Goal: Communication & Community: Answer question/provide support

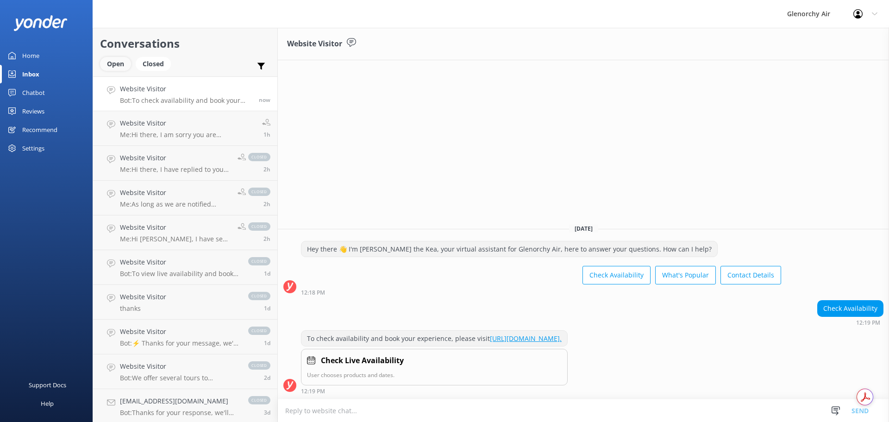
click at [118, 59] on div "Open" at bounding box center [115, 64] width 31 height 14
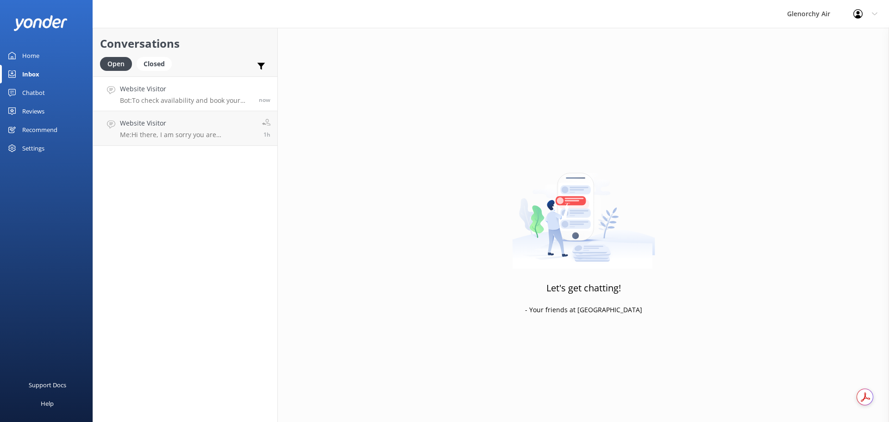
click at [172, 93] on h4 "Website Visitor" at bounding box center [186, 89] width 132 height 10
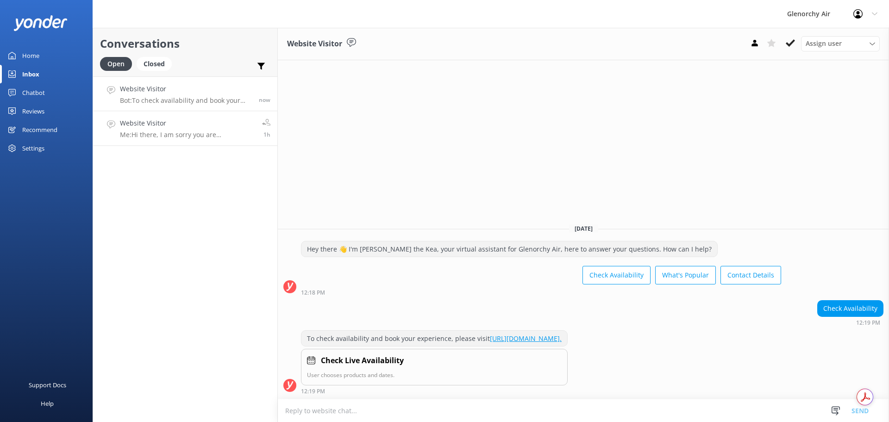
click at [190, 129] on div "Website Visitor Me: Hi there, I am sorry you are experiencing problems with our…" at bounding box center [187, 128] width 135 height 20
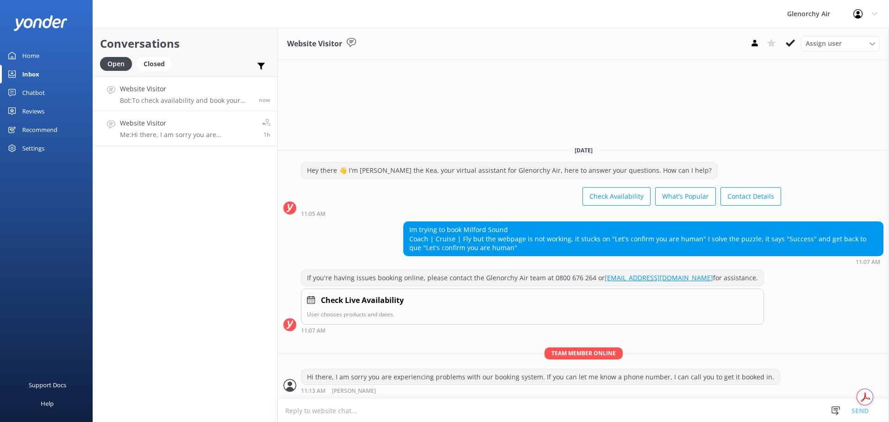
click at [186, 79] on link "Website Visitor Bot: To check availability and book your experience, please vis…" at bounding box center [185, 93] width 184 height 35
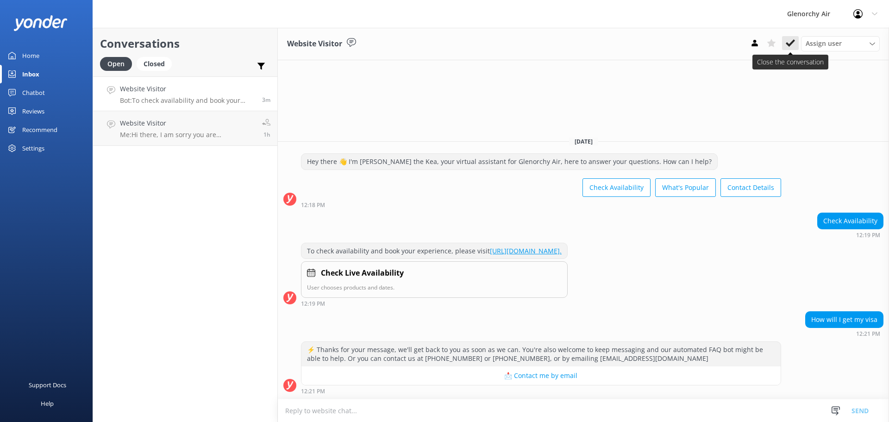
click at [789, 47] on icon at bounding box center [789, 42] width 9 height 9
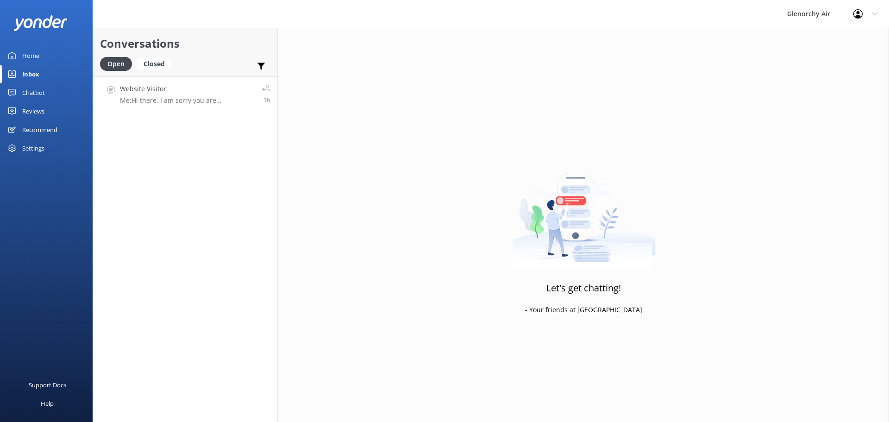
click at [191, 105] on link "Website Visitor Me: Hi there, I am sorry you are experiencing problems with our…" at bounding box center [185, 93] width 184 height 35
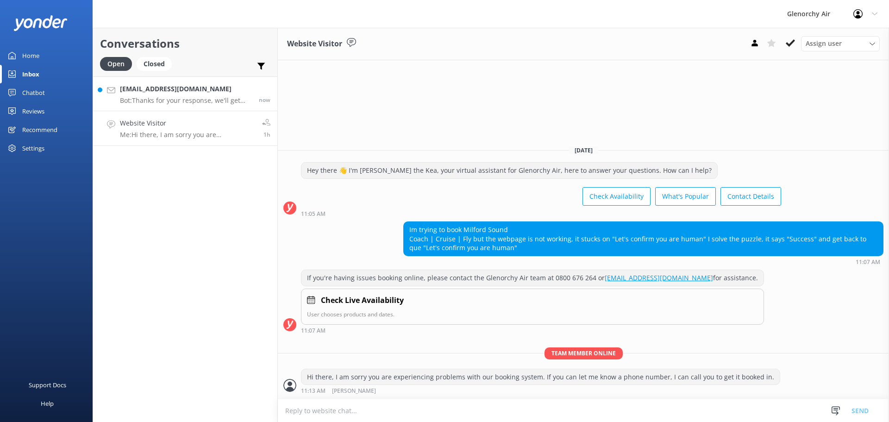
click at [162, 94] on h4 "[EMAIL_ADDRESS][DOMAIN_NAME]" at bounding box center [186, 89] width 132 height 10
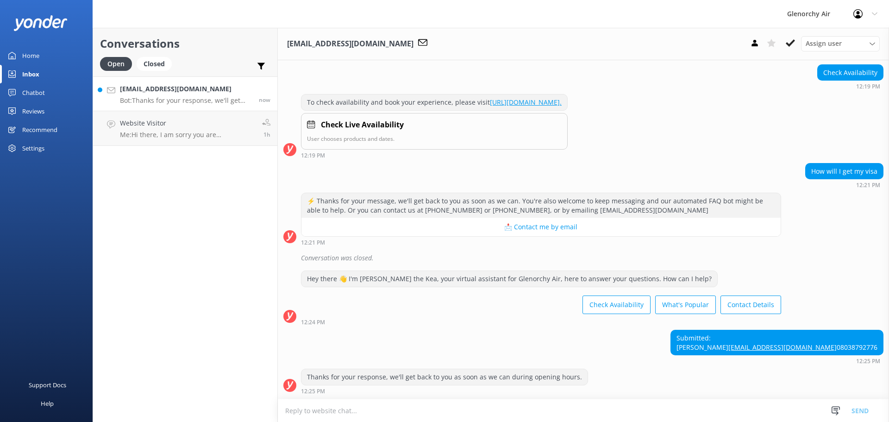
scroll to position [98, 0]
click at [570, 404] on textarea at bounding box center [583, 410] width 611 height 23
click at [345, 408] on textarea at bounding box center [583, 410] width 611 height 23
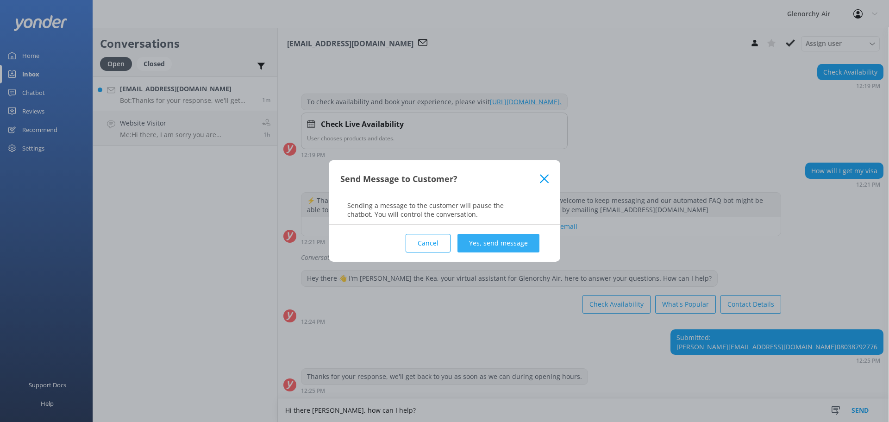
type textarea "Hi there [PERSON_NAME], how can I help?"
click at [500, 237] on button "Yes, send message" at bounding box center [498, 243] width 82 height 19
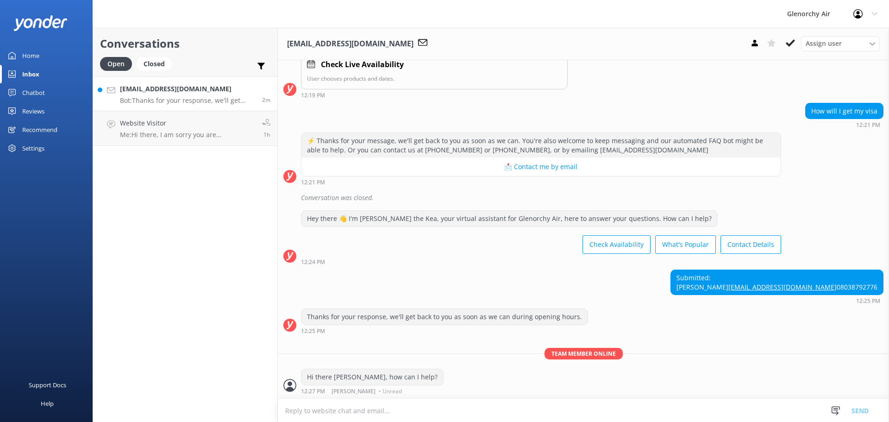
scroll to position [158, 0]
